Goal: Information Seeking & Learning: Learn about a topic

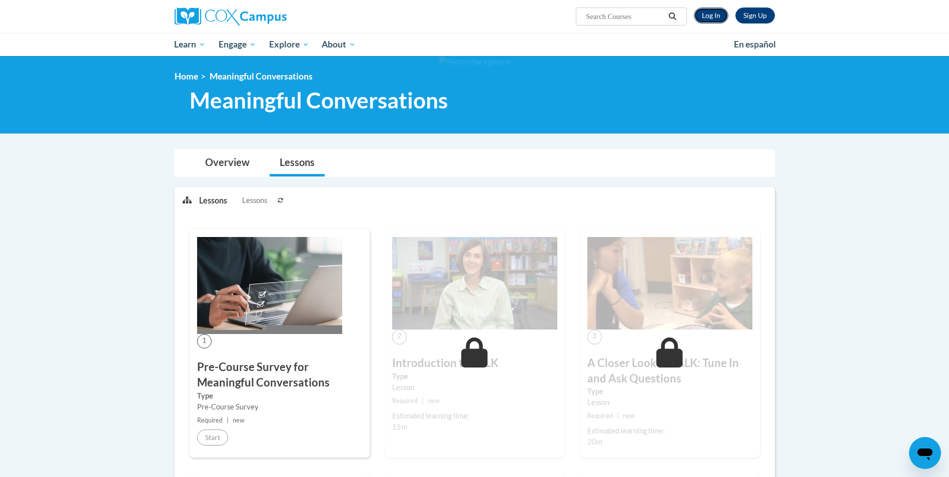
click at [705, 13] on link "Log In" at bounding box center [711, 16] width 35 height 16
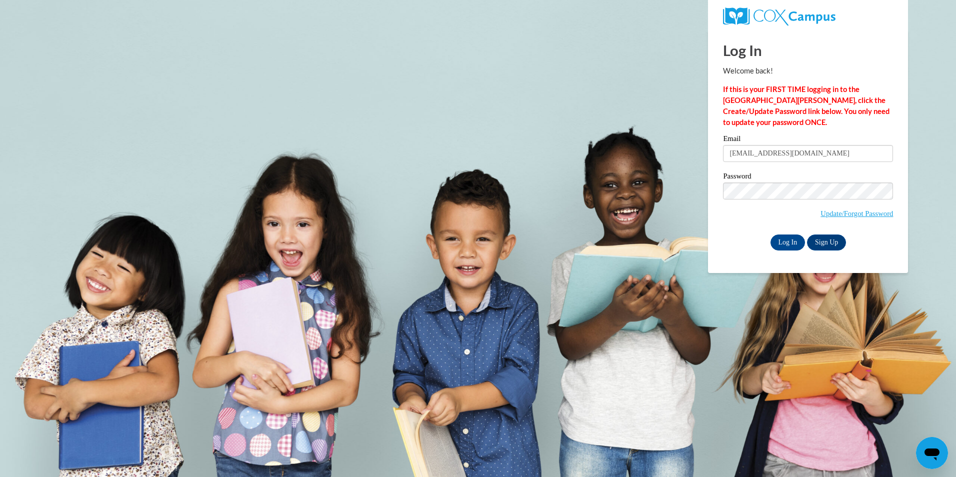
type input "DMitchell@lcsnw.org"
click at [771, 235] on input "Log In" at bounding box center [788, 243] width 35 height 16
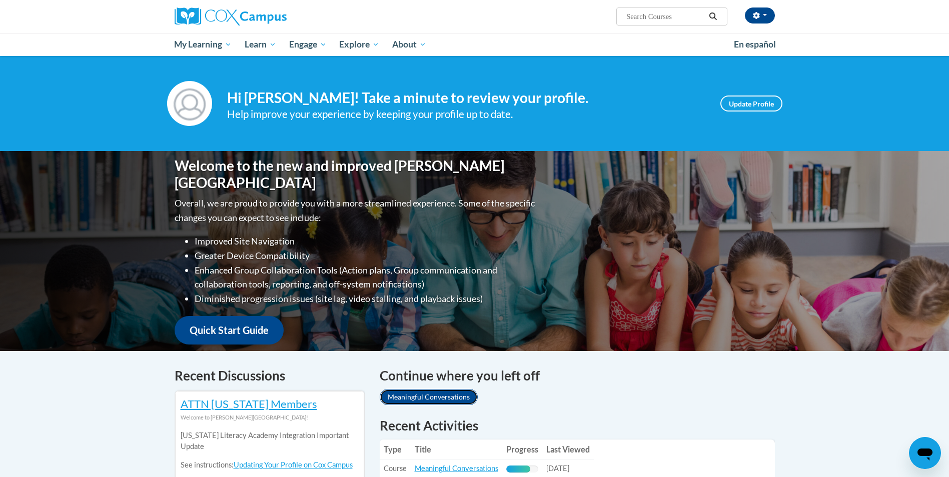
click at [438, 401] on link "Meaningful Conversations" at bounding box center [429, 397] width 98 height 16
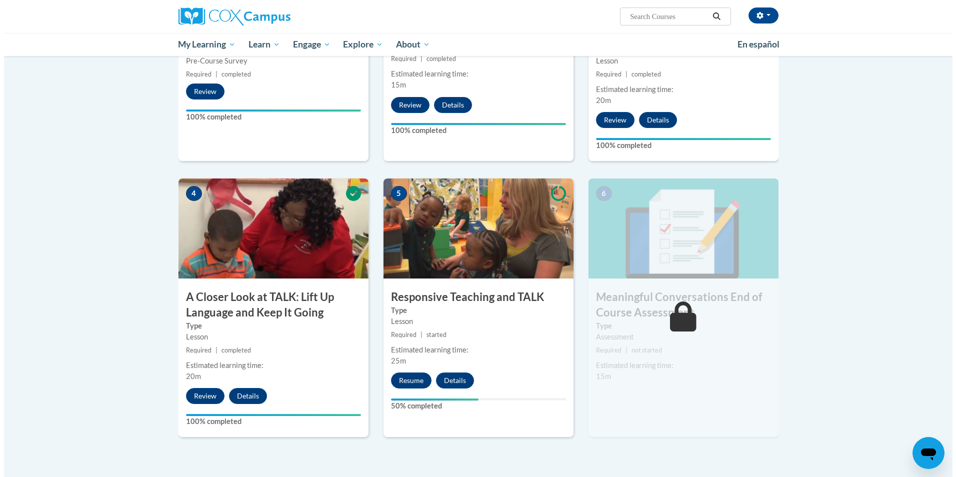
scroll to position [383, 0]
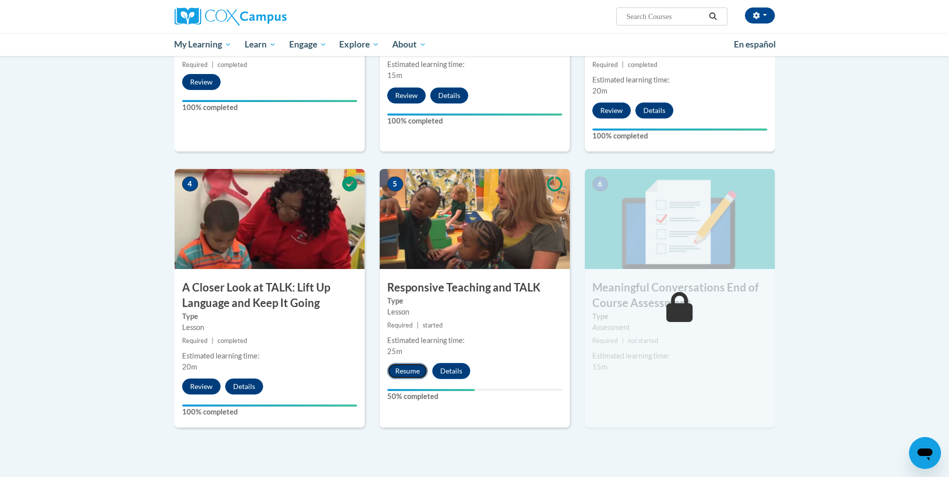
click at [412, 372] on button "Resume" at bounding box center [407, 371] width 41 height 16
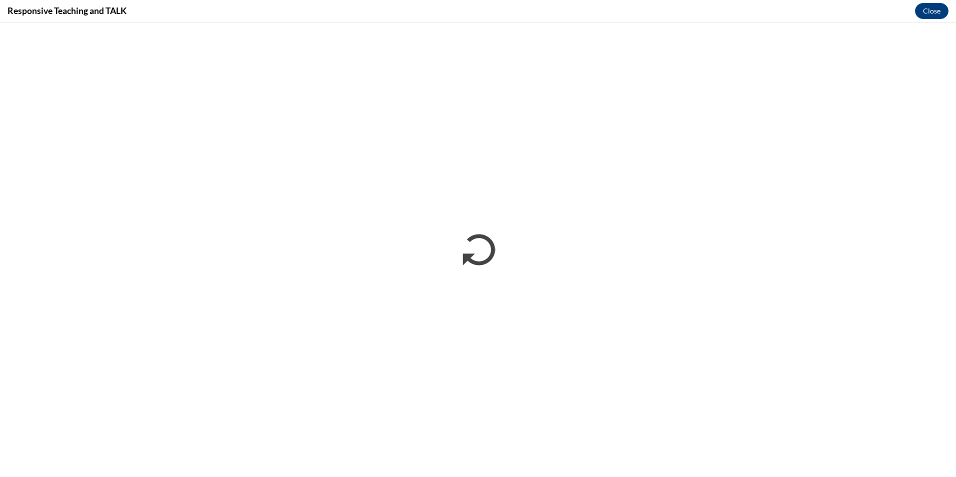
scroll to position [0, 0]
